Goal: Task Accomplishment & Management: Use online tool/utility

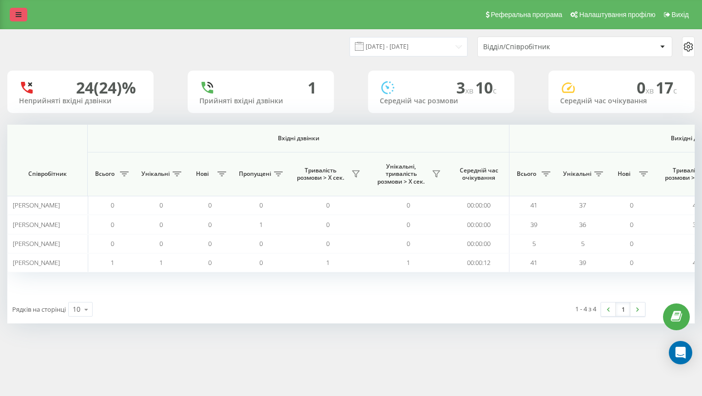
scroll to position [0, 673]
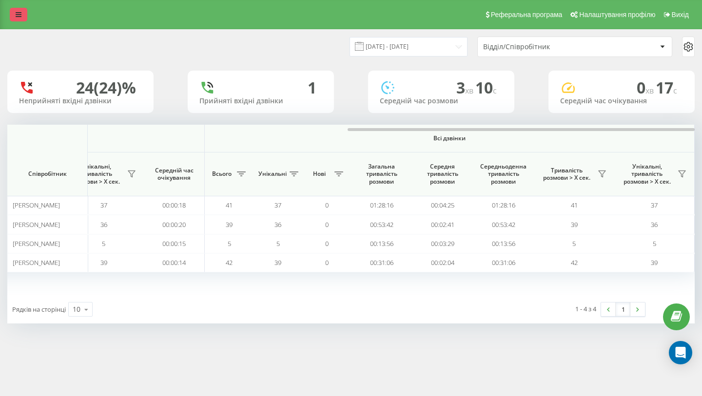
click at [13, 18] on link at bounding box center [19, 15] width 18 height 14
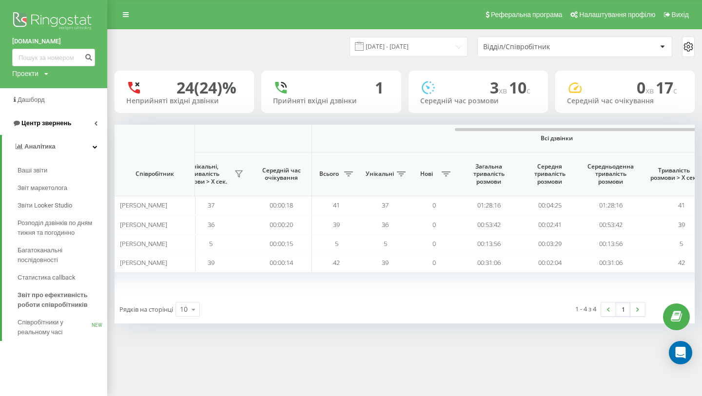
click at [63, 123] on span "Центр звернень" at bounding box center [46, 122] width 50 height 7
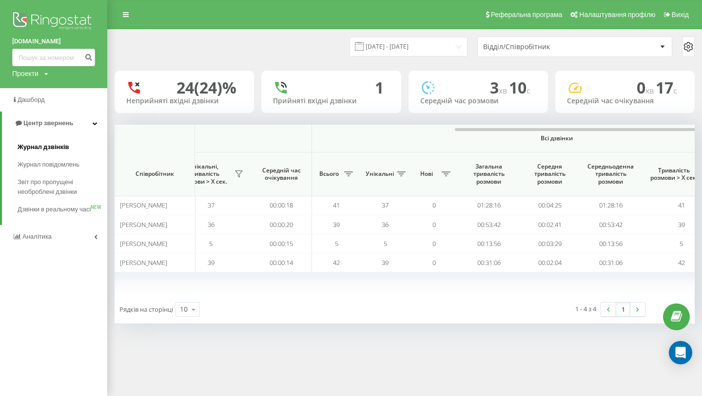
click at [59, 147] on span "Журнал дзвінків" at bounding box center [44, 147] width 52 height 10
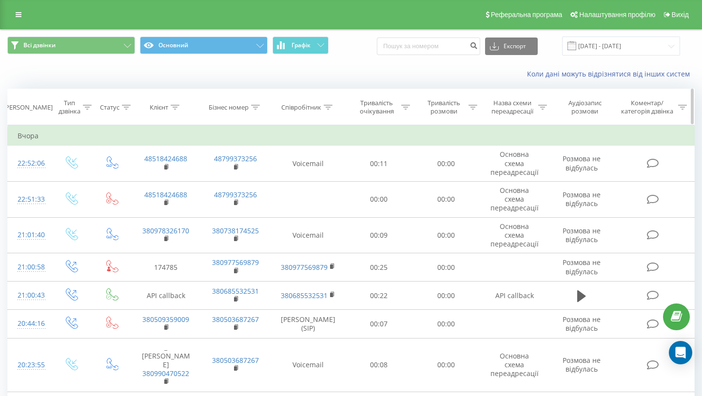
click at [315, 106] on div "Співробітник" at bounding box center [301, 107] width 40 height 8
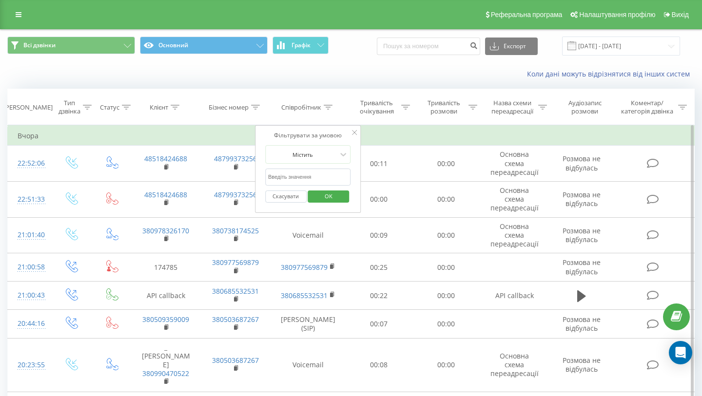
click at [295, 175] on input "text" at bounding box center [308, 177] width 86 height 17
type input "[PERSON_NAME]"
click at [319, 194] on span "OK" at bounding box center [328, 196] width 27 height 15
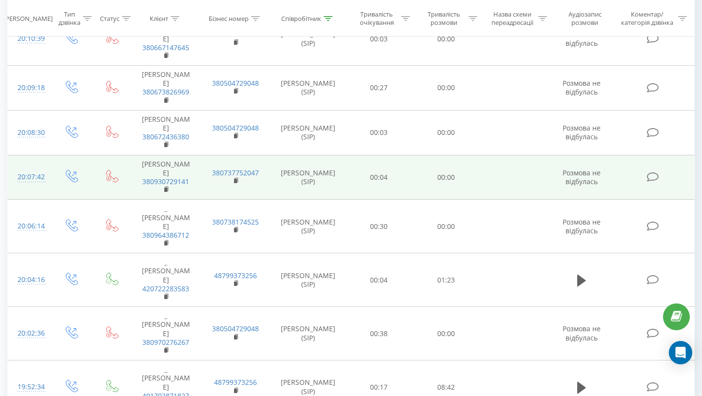
scroll to position [180, 0]
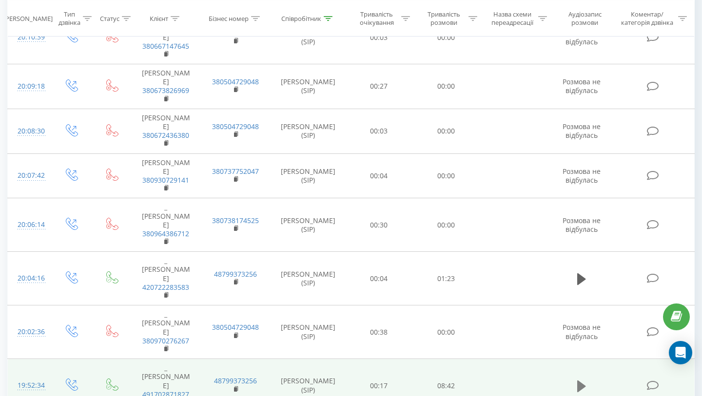
click at [582, 380] on icon at bounding box center [581, 386] width 9 height 12
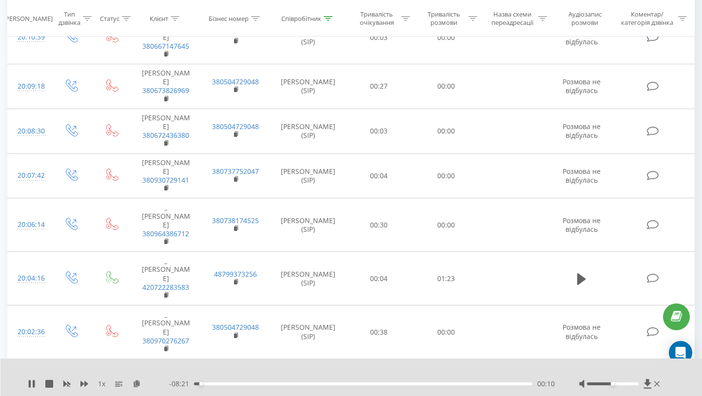
click at [582, 380] on icon at bounding box center [581, 387] width 9 height 14
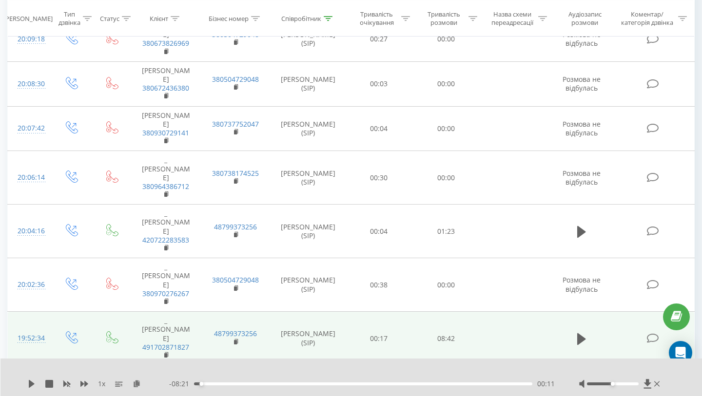
scroll to position [229, 0]
click at [137, 385] on icon at bounding box center [137, 383] width 8 height 7
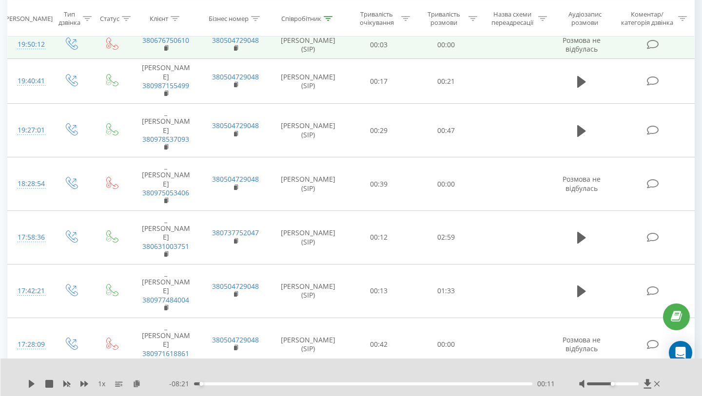
scroll to position [591, 0]
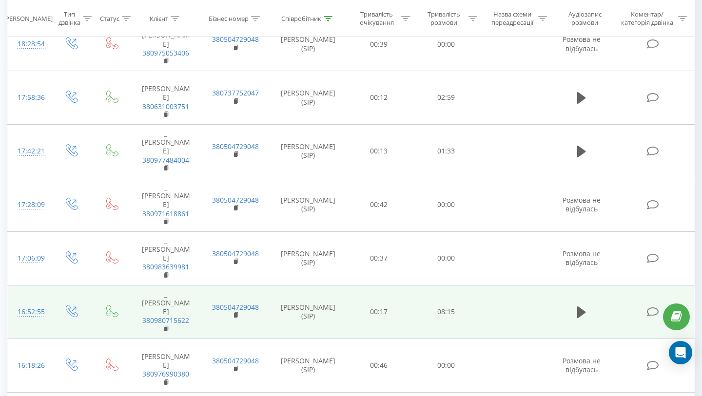
scroll to position [732, 0]
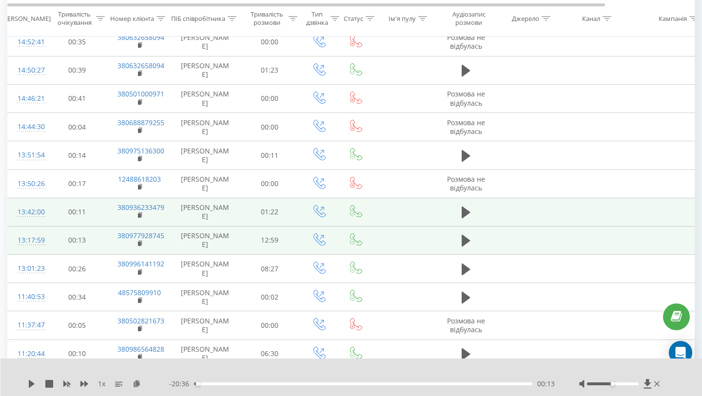
scroll to position [147, 0]
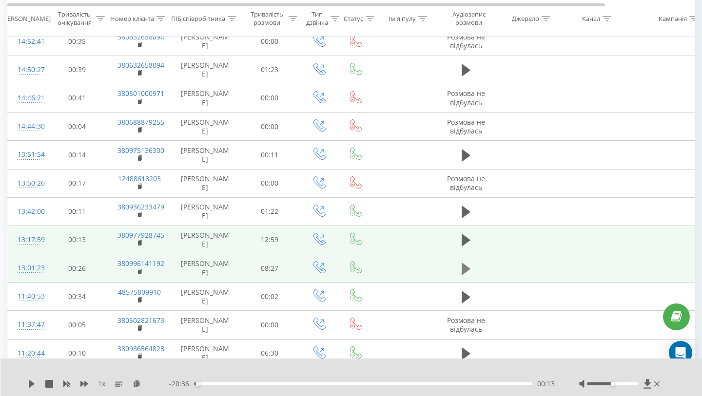
click at [463, 271] on icon at bounding box center [466, 269] width 9 height 12
click at [463, 271] on icon at bounding box center [463, 269] width 3 height 11
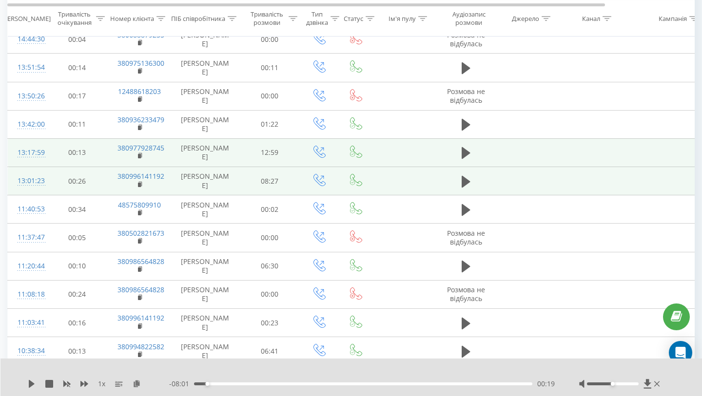
scroll to position [236, 0]
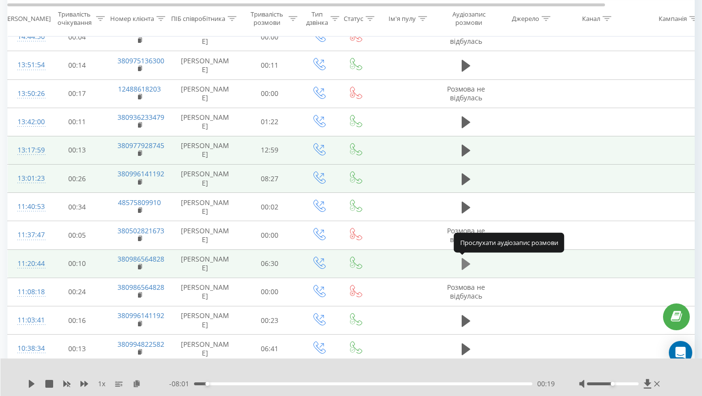
click at [468, 264] on icon at bounding box center [466, 264] width 9 height 12
click at [469, 264] on icon at bounding box center [468, 264] width 3 height 11
click at [137, 381] on icon at bounding box center [137, 383] width 8 height 7
